Goal: Navigation & Orientation: Find specific page/section

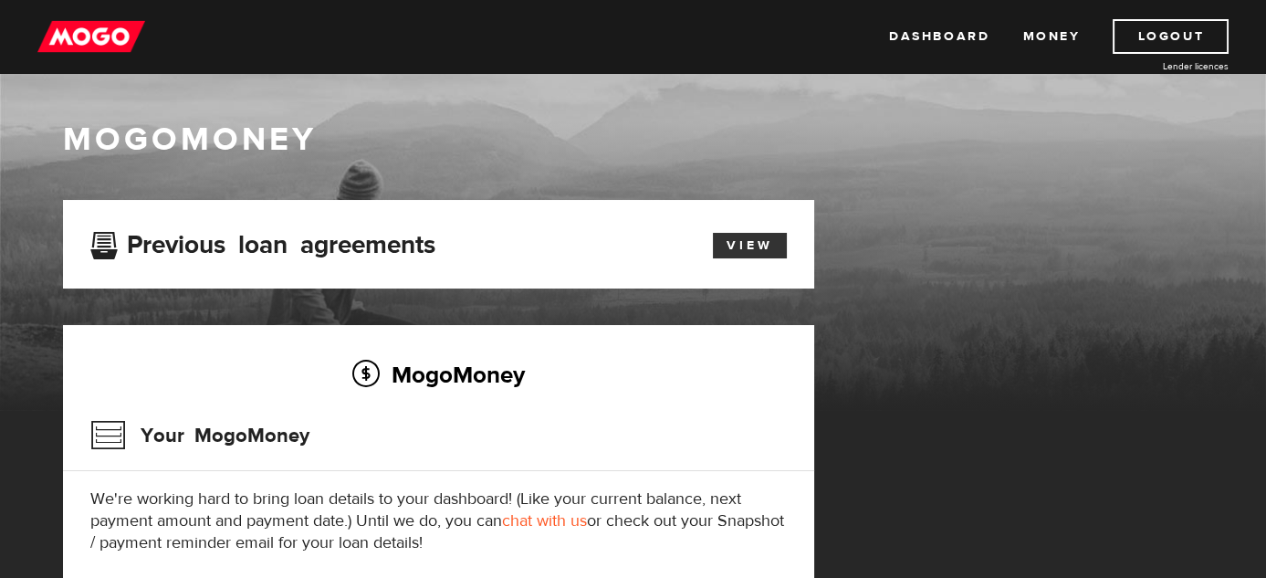
click at [745, 244] on link "View" at bounding box center [750, 246] width 74 height 26
click at [958, 29] on link "Dashboard" at bounding box center [939, 36] width 100 height 35
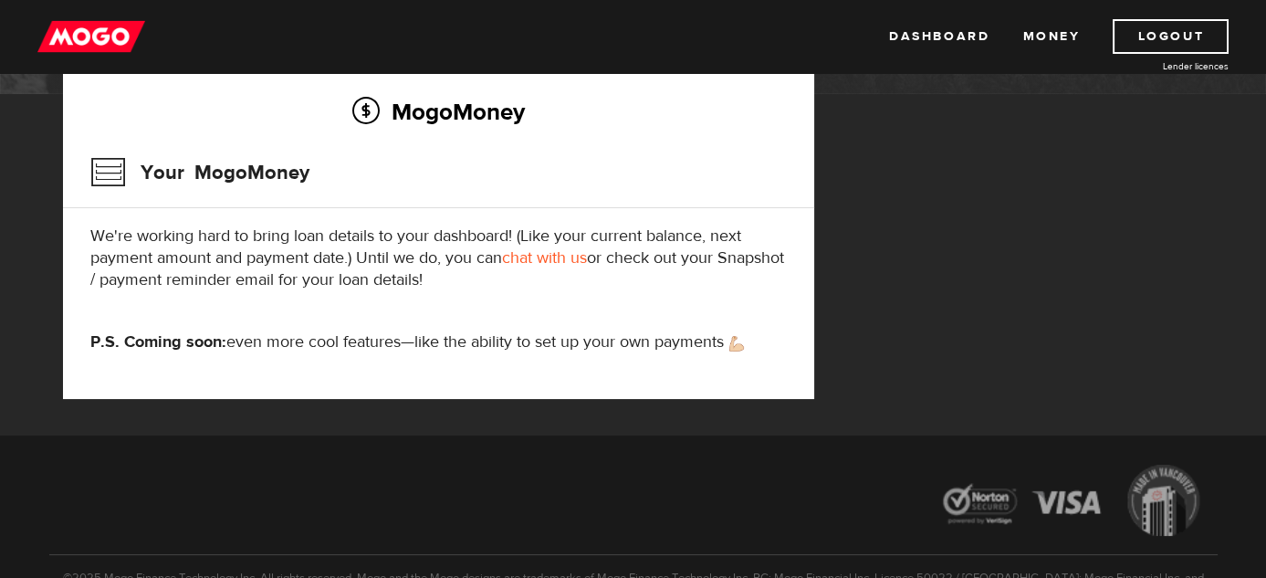
scroll to position [274, 0]
